Goal: Book appointment/travel/reservation

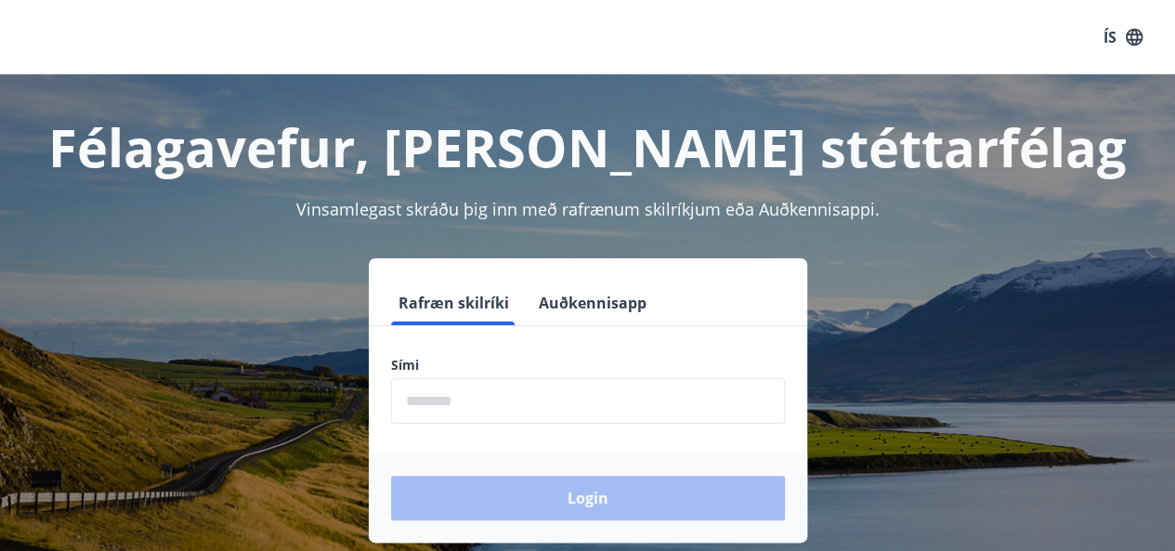
click at [561, 398] on input "phone" at bounding box center [588, 401] width 394 height 46
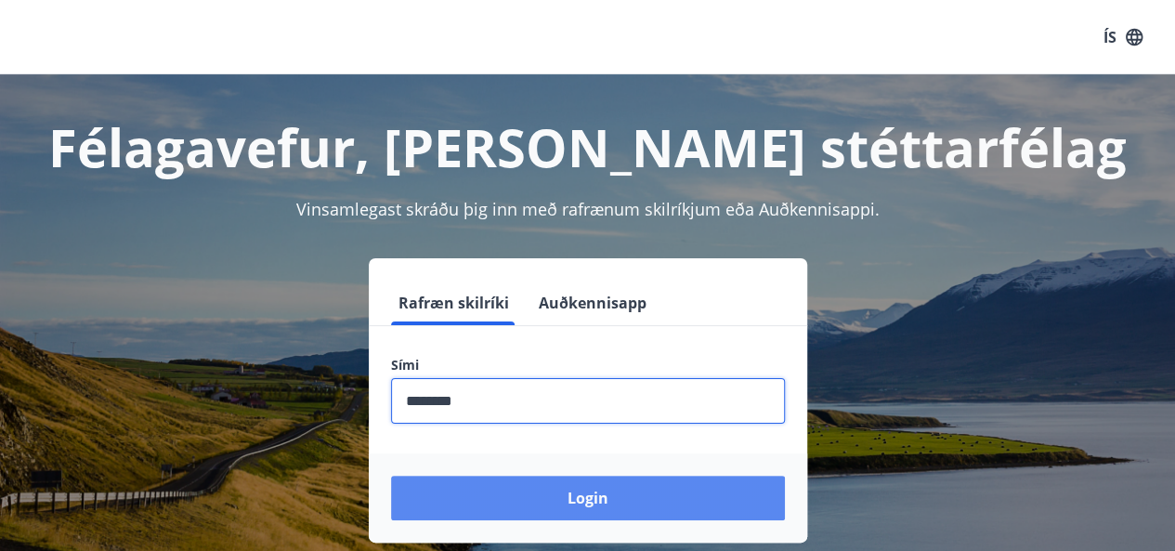
type input "********"
click at [487, 516] on button "Login" at bounding box center [588, 498] width 394 height 45
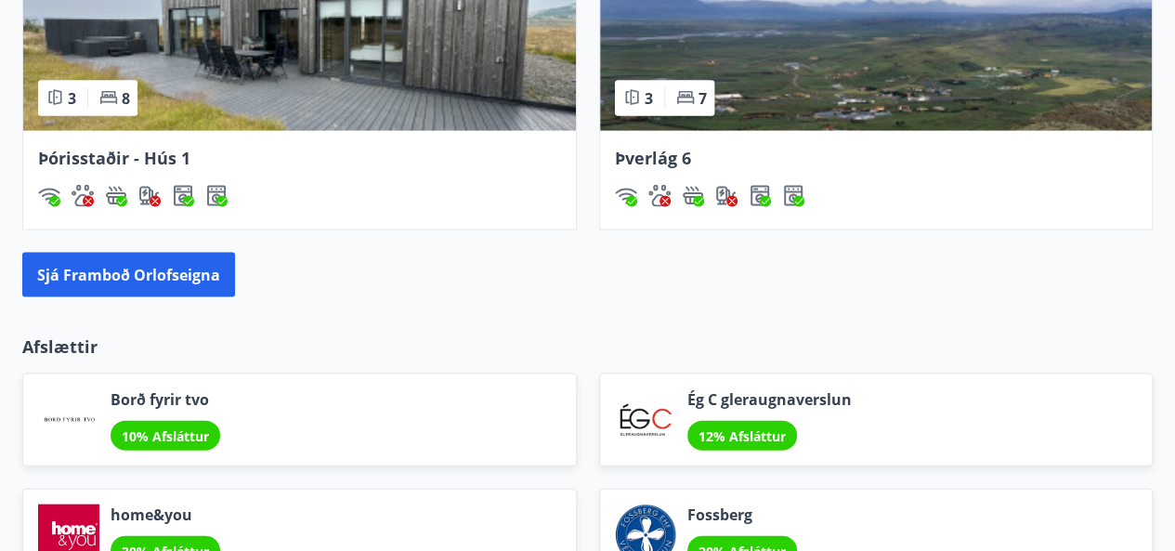
scroll to position [1818, 0]
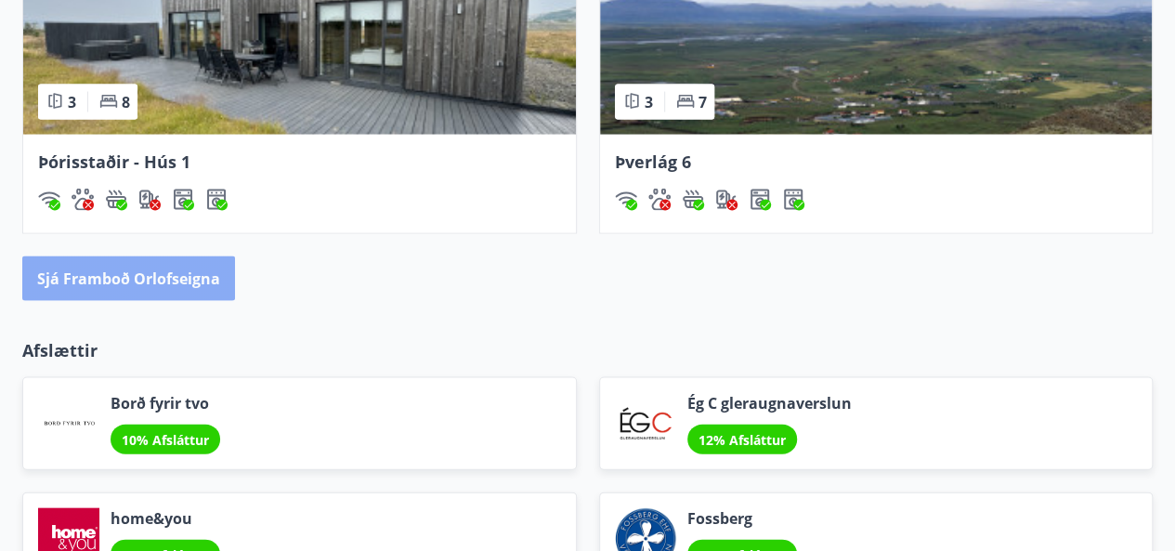
click at [130, 273] on button "Sjá framboð orlofseigna" at bounding box center [128, 278] width 213 height 45
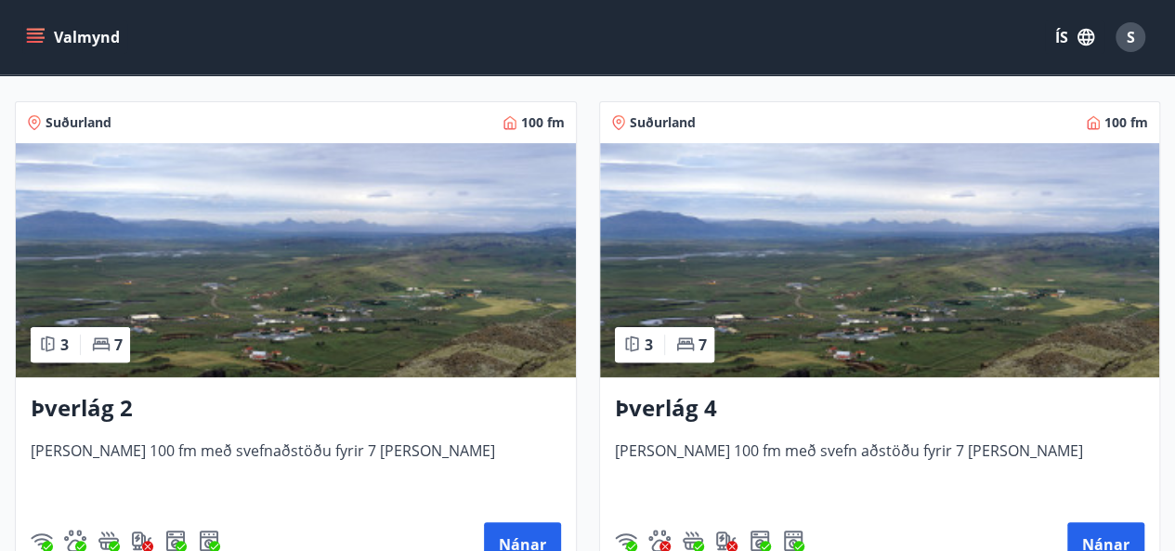
scroll to position [365, 0]
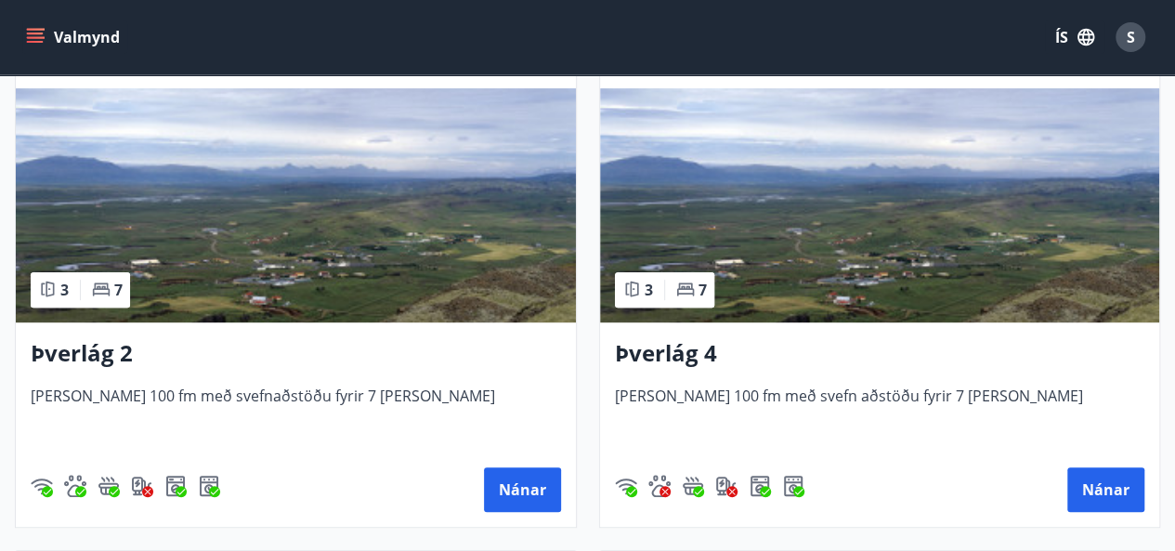
click at [65, 353] on h3 "Þverlág 2" at bounding box center [296, 353] width 530 height 33
